Goal: Task Accomplishment & Management: Manage account settings

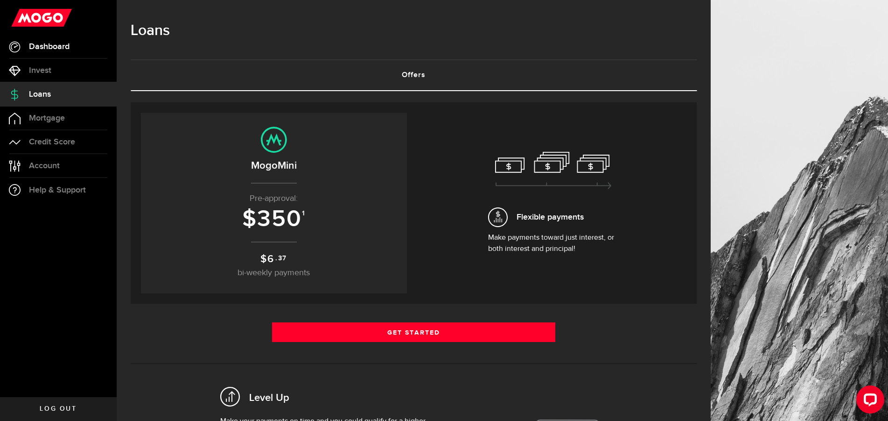
click at [61, 45] on span "Dashboard" at bounding box center [49, 46] width 41 height 8
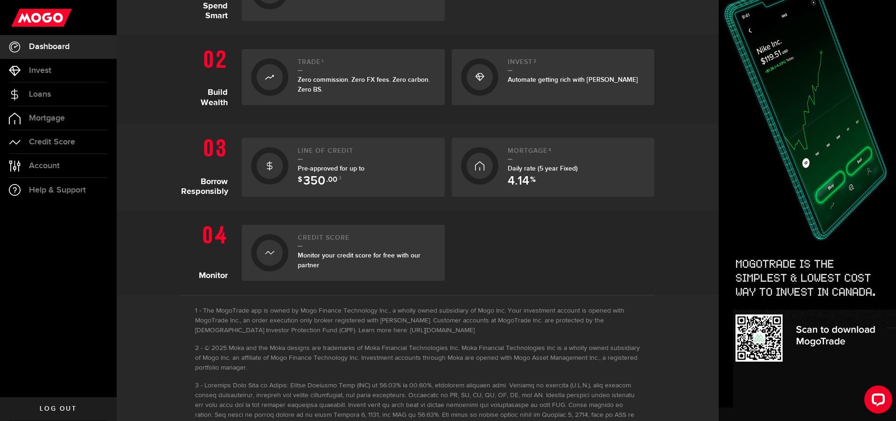
scroll to position [336, 0]
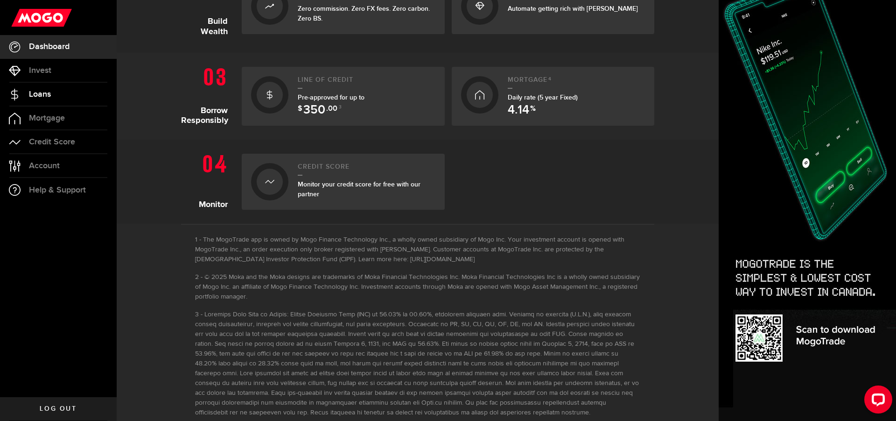
click at [46, 95] on span "Loans" at bounding box center [40, 94] width 22 height 8
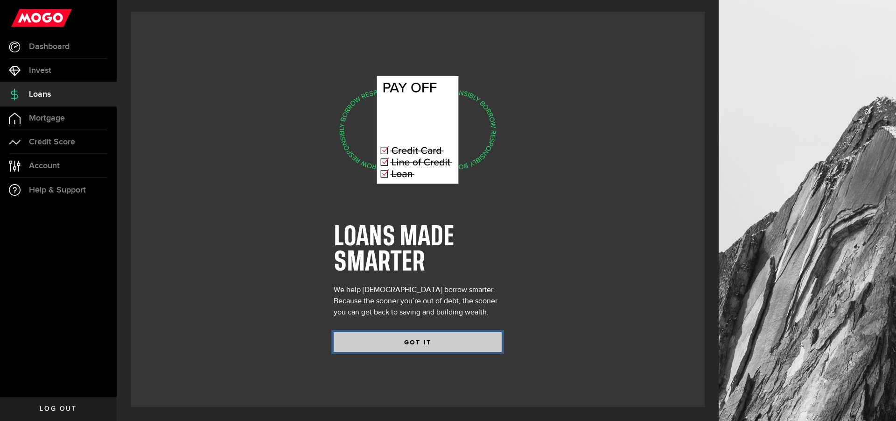
click at [425, 339] on button "GOT IT" at bounding box center [418, 342] width 168 height 20
